Goal: Check status: Check status

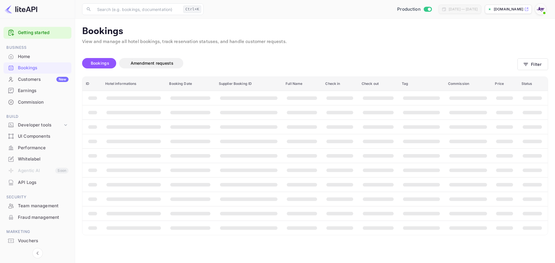
click at [45, 67] on div "Bookings" at bounding box center [43, 68] width 51 height 7
click at [44, 67] on div "Bookings" at bounding box center [43, 68] width 51 height 7
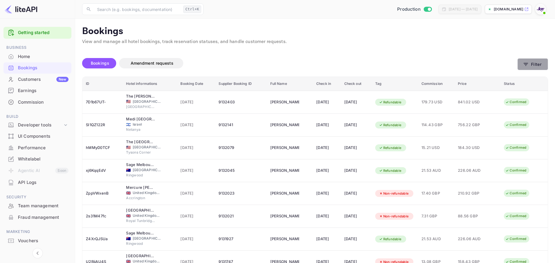
click at [518, 62] on button "Filter" at bounding box center [533, 64] width 31 height 12
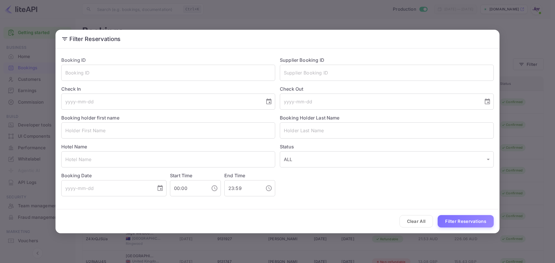
click at [534, 62] on div "Filter Reservations Booking ID ​ Supplier Booking ID ​ Check In ​ Check Out ​ B…" at bounding box center [277, 131] width 555 height 263
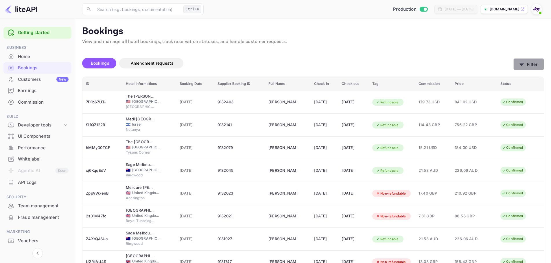
click at [523, 66] on icon "button" at bounding box center [522, 65] width 6 height 6
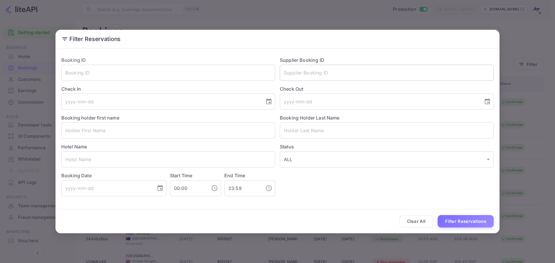
click at [316, 79] on input "text" at bounding box center [387, 73] width 214 height 16
paste input "[EMAIL_ADDRESS][DOMAIN_NAME]"
type input "[EMAIL_ADDRESS][DOMAIN_NAME]"
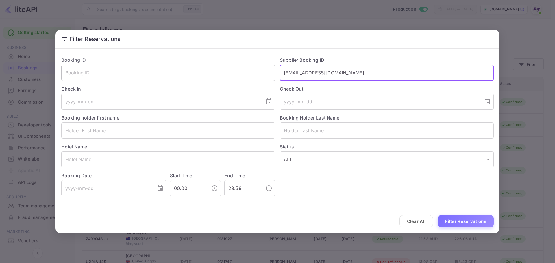
drag, startPoint x: 348, startPoint y: 71, endPoint x: 235, endPoint y: 68, distance: 113.4
click at [235, 68] on div "Booking ID ​ Supplier Booking ID [EMAIL_ADDRESS][DOMAIN_NAME] ​ Check In ​ Chec…" at bounding box center [275, 124] width 437 height 145
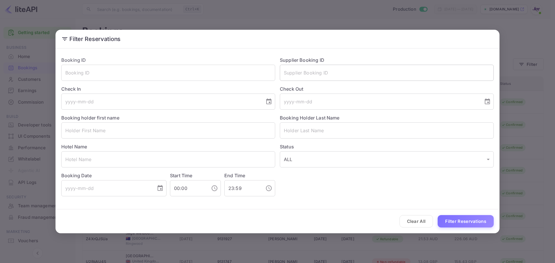
click at [321, 71] on input "text" at bounding box center [387, 73] width 214 height 16
paste input "8809049"
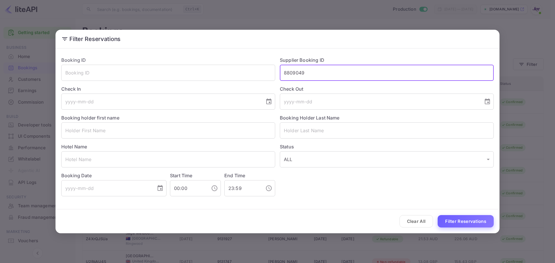
type input "8809049"
drag, startPoint x: 460, startPoint y: 220, endPoint x: 462, endPoint y: 218, distance: 3.1
click at [461, 220] on button "Filter Reservations" at bounding box center [466, 221] width 56 height 12
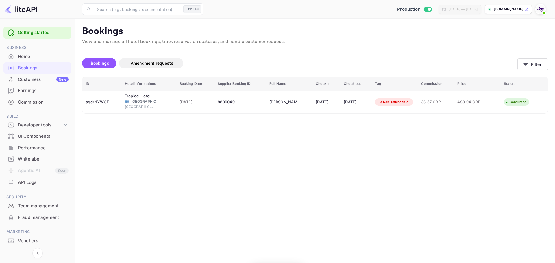
click at [100, 114] on div "ID Hotel informations Booking Date Supplier Booking ID Full Name Check in Check…" at bounding box center [315, 95] width 466 height 37
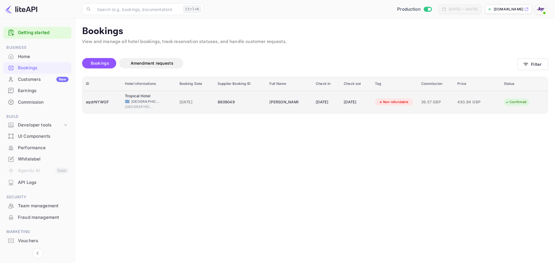
click at [108, 105] on div "aqdrNYWGF" at bounding box center [102, 102] width 32 height 9
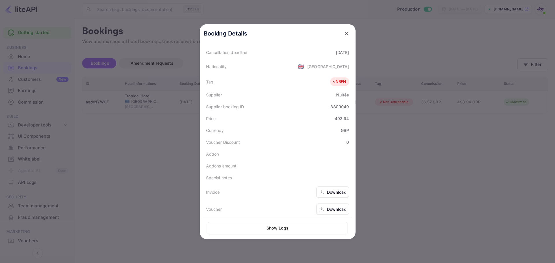
scroll to position [129, 0]
click at [431, 156] on div at bounding box center [277, 131] width 555 height 263
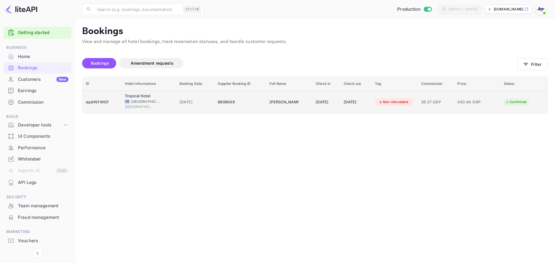
click at [116, 102] on td "aqdrNYWGF" at bounding box center [101, 102] width 39 height 23
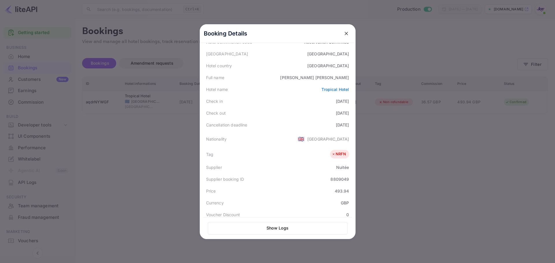
scroll to position [58, 0]
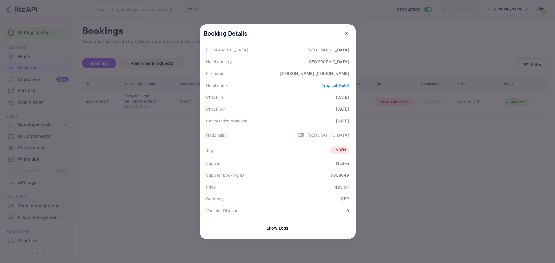
click at [183, 140] on div at bounding box center [277, 131] width 555 height 263
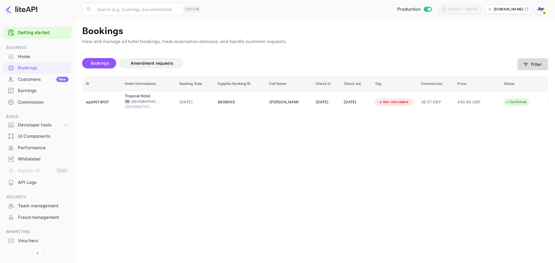
click at [531, 68] on button "Filter" at bounding box center [533, 64] width 31 height 12
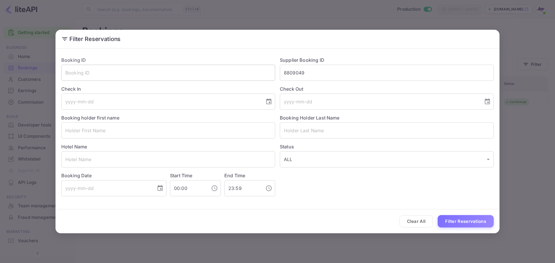
drag, startPoint x: 317, startPoint y: 69, endPoint x: 259, endPoint y: 71, distance: 57.6
click at [259, 71] on div "Booking ID ​ Supplier Booking ID 8809049 ​ Check In ​ Check Out ​ Booking holde…" at bounding box center [275, 124] width 437 height 145
paste input "9043475"
type input "9043475"
click at [458, 220] on button "Filter Reservations" at bounding box center [466, 221] width 56 height 12
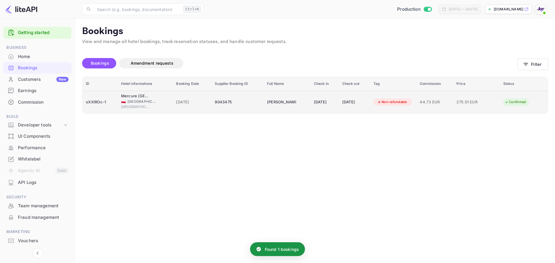
click at [105, 109] on td "oXXIROc-1" at bounding box center [99, 102] width 35 height 23
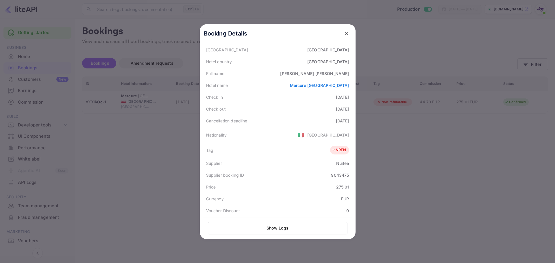
click at [457, 160] on div at bounding box center [277, 131] width 555 height 263
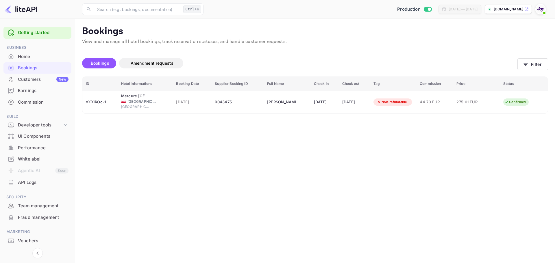
drag, startPoint x: 549, startPoint y: 60, endPoint x: 541, endPoint y: 65, distance: 8.9
click at [549, 60] on main "Bookings View and manage all hotel bookings, track reservation statuses, and ha…" at bounding box center [315, 141] width 480 height 245
click at [541, 65] on button "Filter" at bounding box center [533, 64] width 31 height 12
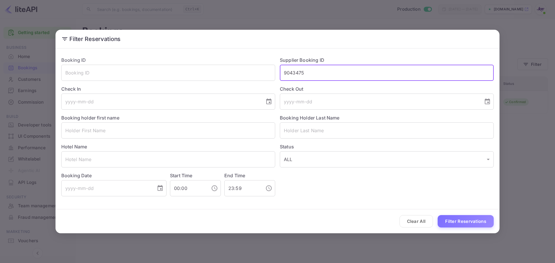
drag, startPoint x: 339, startPoint y: 73, endPoint x: 276, endPoint y: 75, distance: 62.8
click at [277, 76] on div "Supplier Booking ID 9043475 ​" at bounding box center [384, 66] width 219 height 29
paste input "122399"
type input "9122399"
drag, startPoint x: 452, startPoint y: 215, endPoint x: 458, endPoint y: 224, distance: 10.1
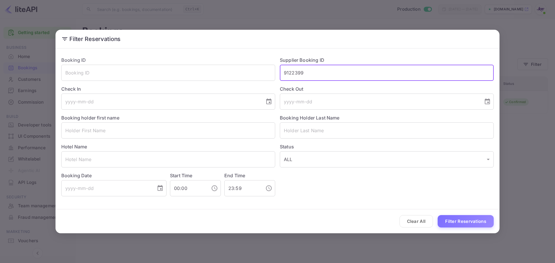
click at [452, 216] on button "Filter Reservations" at bounding box center [466, 221] width 56 height 12
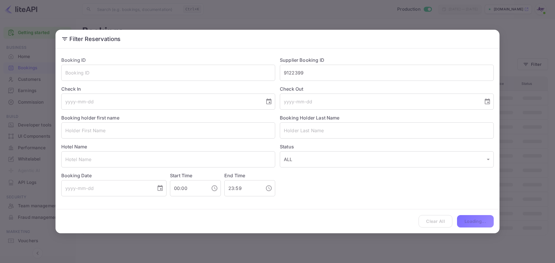
click at [458, 224] on div "Clear All Loading..." at bounding box center [278, 222] width 444 height 24
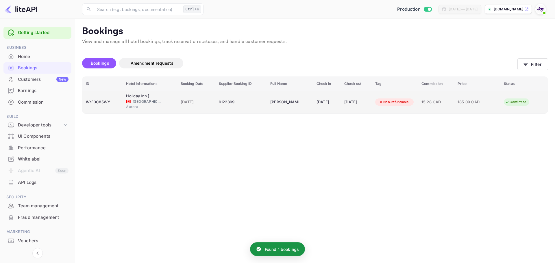
click at [113, 107] on div "WrF3C85WY" at bounding box center [102, 102] width 33 height 9
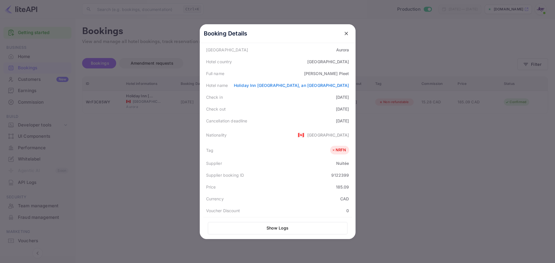
click at [399, 40] on div at bounding box center [277, 131] width 555 height 263
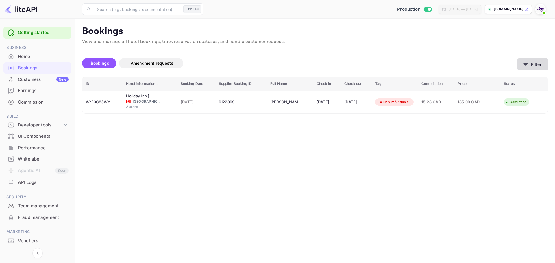
click at [538, 66] on button "Filter" at bounding box center [533, 64] width 31 height 12
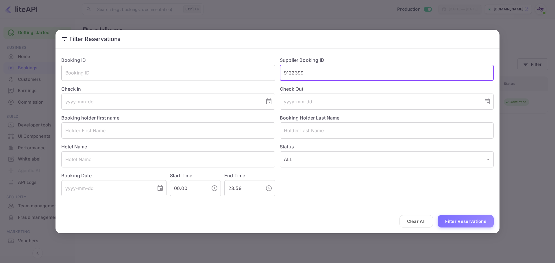
drag, startPoint x: 312, startPoint y: 75, endPoint x: 250, endPoint y: 69, distance: 63.0
click at [250, 69] on div "Booking ID ​ Supplier Booking ID 9122399 ​ Check In ​ Check Out ​ Booking holde…" at bounding box center [275, 124] width 437 height 145
paste input "8908943"
type input "8908943"
click at [462, 222] on button "Filter Reservations" at bounding box center [466, 221] width 56 height 12
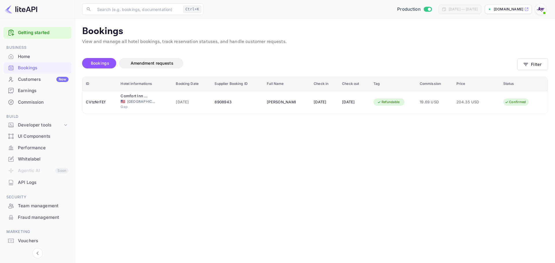
click at [228, 165] on main "Bookings View and manage all hotel bookings, track reservation statuses, and ha…" at bounding box center [315, 141] width 480 height 245
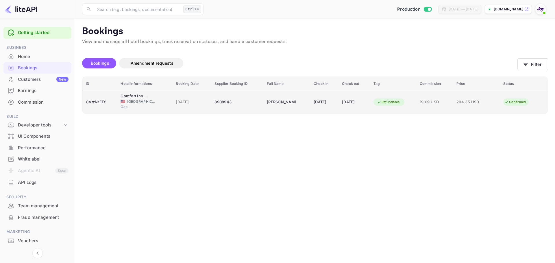
click at [326, 110] on td "[DATE]" at bounding box center [324, 102] width 28 height 23
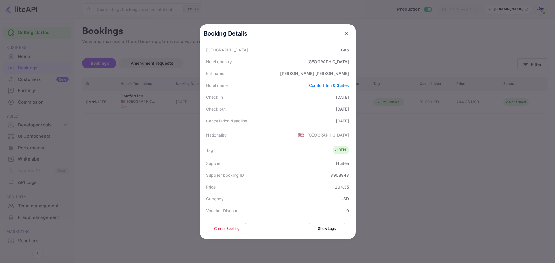
scroll to position [141, 0]
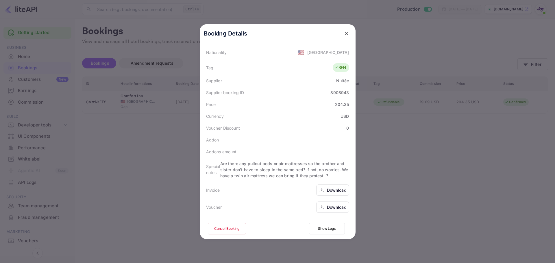
click at [324, 215] on div "Voucher Download" at bounding box center [277, 207] width 149 height 17
click at [328, 206] on div "Download" at bounding box center [337, 207] width 20 height 6
click at [344, 32] on icon "close" at bounding box center [347, 34] width 6 height 6
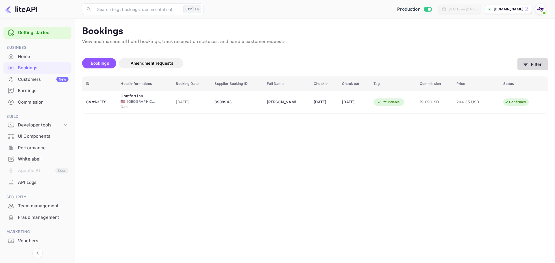
click at [527, 62] on icon "button" at bounding box center [526, 65] width 6 height 6
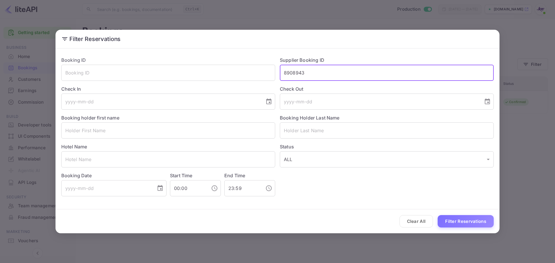
drag, startPoint x: 306, startPoint y: 70, endPoint x: 219, endPoint y: 53, distance: 88.4
click at [220, 53] on div "Booking ID ​ Supplier Booking ID 8908943 ​ Check In ​ Check Out ​ Booking holde…" at bounding box center [275, 124] width 437 height 145
paste input "9123247"
type input "9123247"
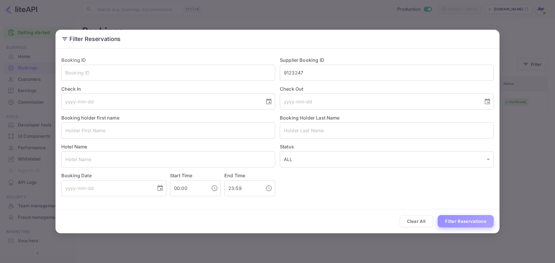
click at [492, 219] on button "Filter Reservations" at bounding box center [466, 221] width 56 height 12
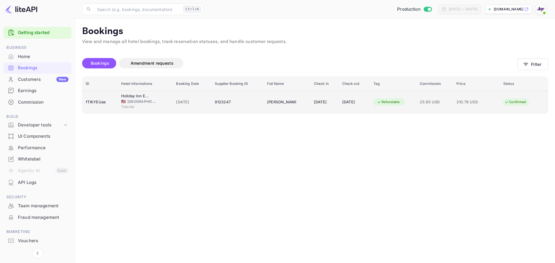
click at [102, 106] on div "fTlKYEUae" at bounding box center [100, 102] width 28 height 9
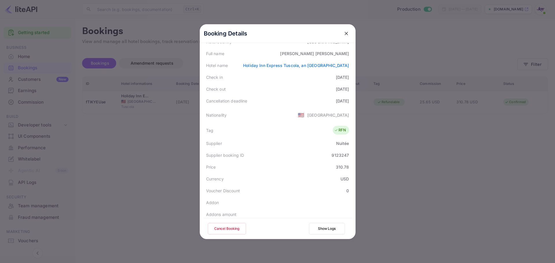
scroll to position [87, 0]
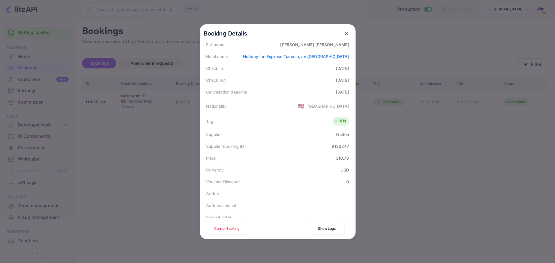
click at [86, 170] on div at bounding box center [277, 131] width 555 height 263
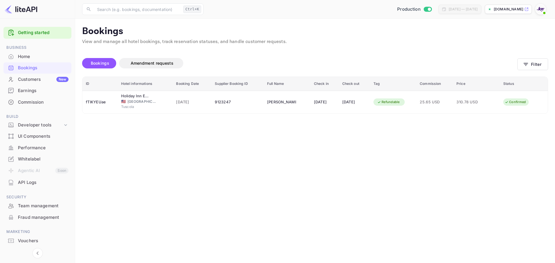
click at [34, 70] on div "Bookings" at bounding box center [43, 68] width 51 height 7
click at [537, 62] on button "Filter" at bounding box center [533, 64] width 31 height 12
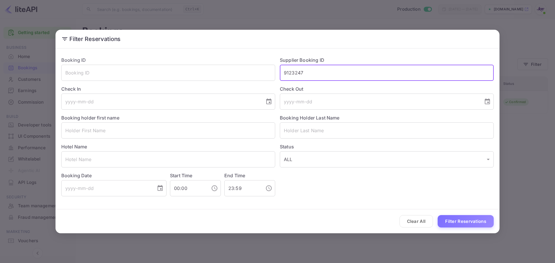
drag, startPoint x: 310, startPoint y: 68, endPoint x: 276, endPoint y: 70, distance: 33.6
click at [276, 70] on div "Supplier Booking ID 9123247 ​" at bounding box center [384, 66] width 219 height 29
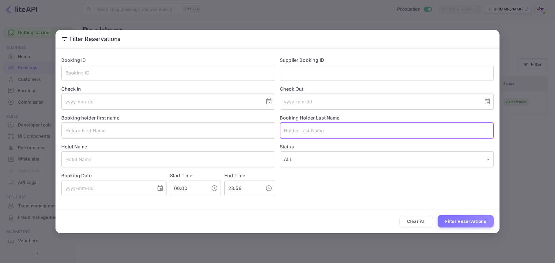
click at [313, 138] on input "text" at bounding box center [387, 131] width 214 height 16
paste input "[PERSON_NAME]"
type input "[PERSON_NAME]"
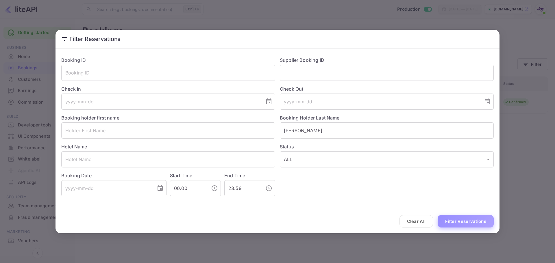
click at [468, 226] on button "Filter Reservations" at bounding box center [466, 221] width 56 height 12
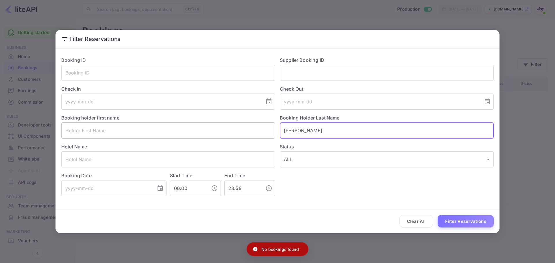
drag, startPoint x: 256, startPoint y: 131, endPoint x: 238, endPoint y: 130, distance: 17.9
click at [238, 130] on div "Booking ID ​ Supplier Booking ID ​ Check In ​ Check Out ​ Booking holder first …" at bounding box center [275, 124] width 437 height 145
